Goal: Task Accomplishment & Management: Use online tool/utility

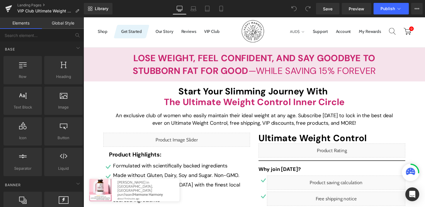
scroll to position [32, 0]
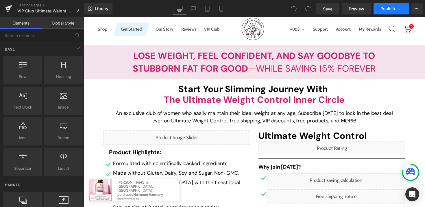
click at [380, 12] on button "Publish" at bounding box center [390, 9] width 35 height 12
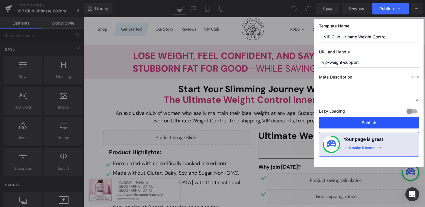
click at [342, 121] on button "Publish" at bounding box center [369, 123] width 100 height 12
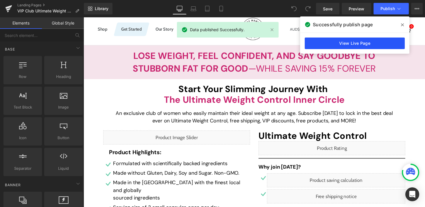
click at [338, 41] on link "View Live Page" at bounding box center [355, 44] width 100 height 12
